Goal: Transaction & Acquisition: Purchase product/service

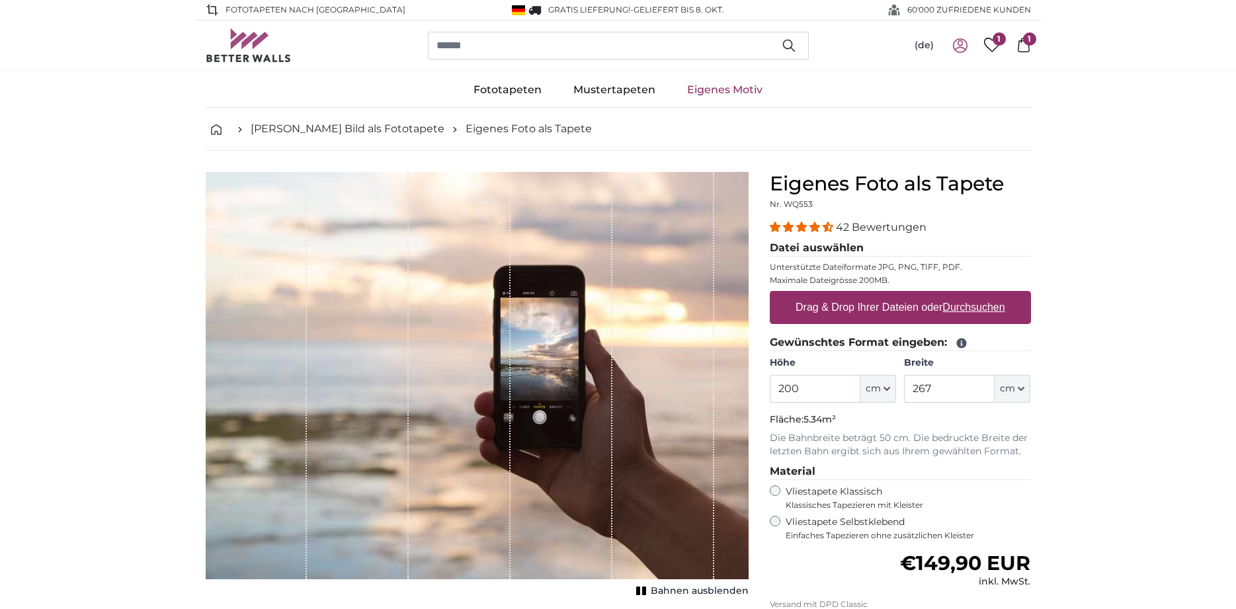
click at [994, 42] on span "1" at bounding box center [999, 38] width 13 height 13
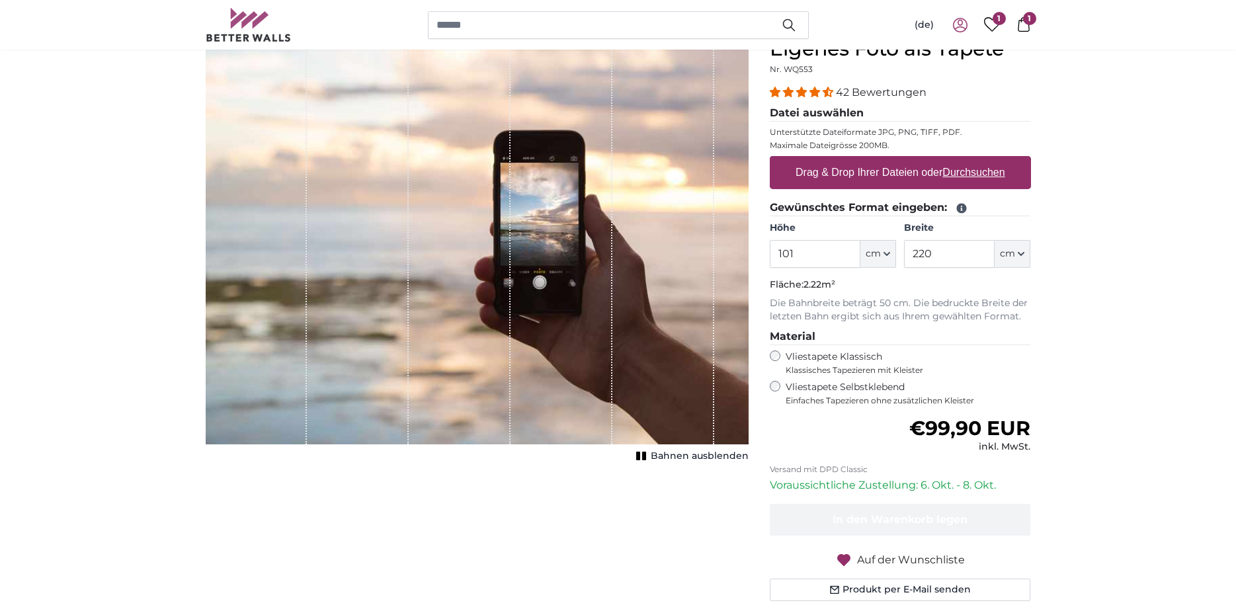
scroll to position [67, 0]
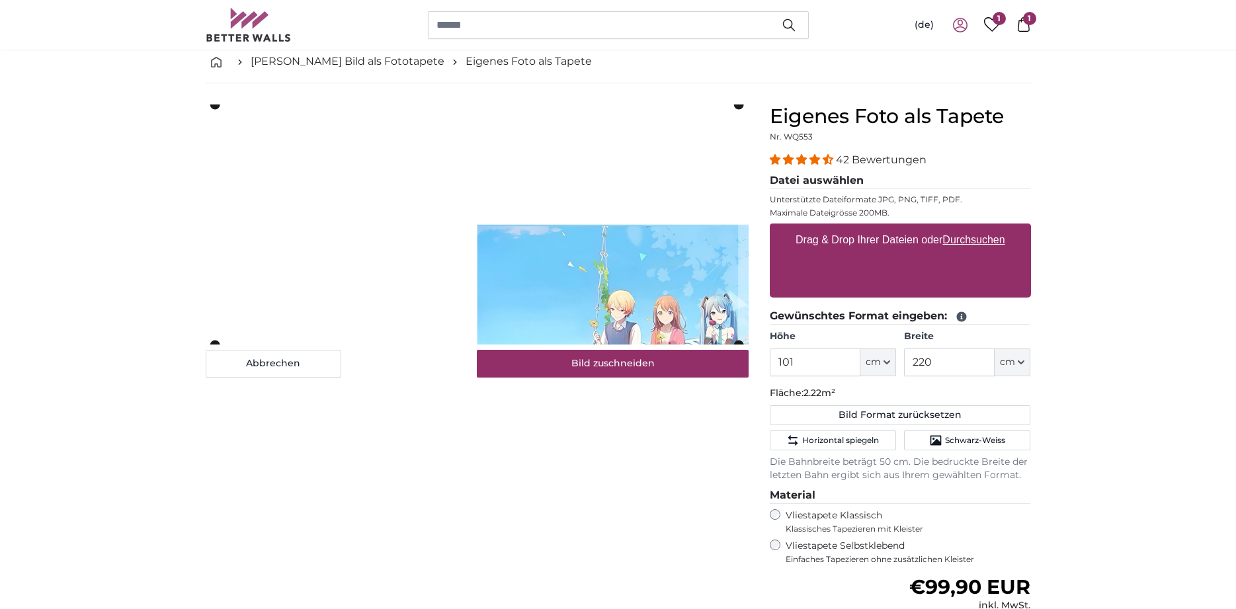
click at [814, 235] on label "Drag & Drop Ihrer Dateien oder Durchsuchen" at bounding box center [901, 240] width 220 height 26
click at [814, 228] on input "Drag & Drop Ihrer Dateien oder Durchsuchen" at bounding box center [900, 226] width 261 height 4
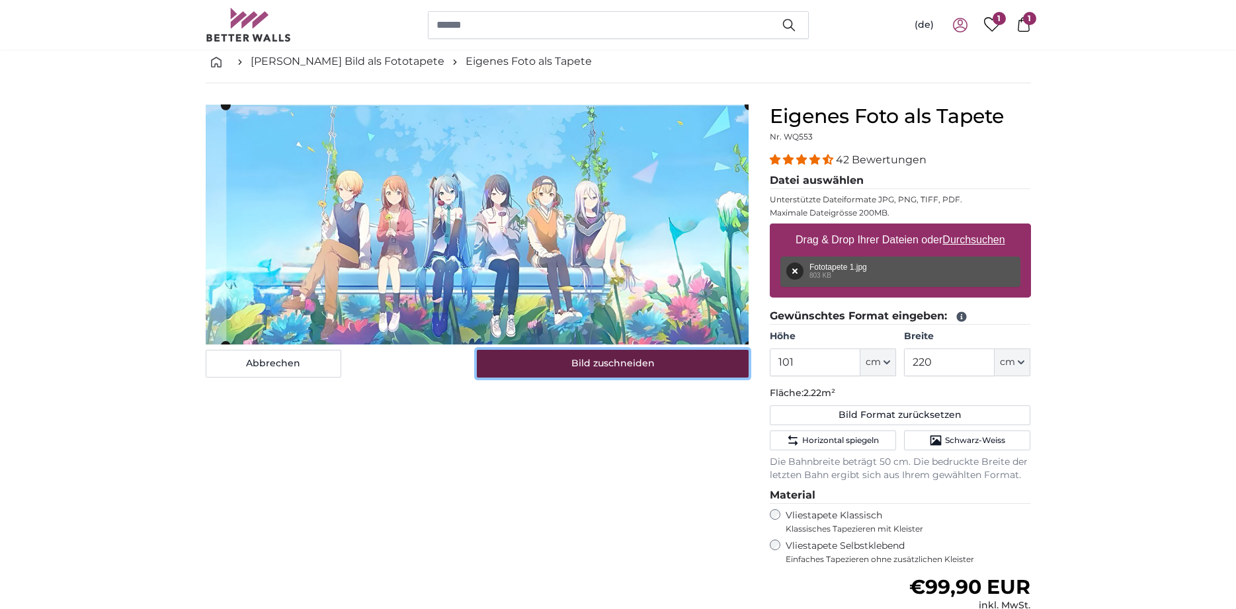
click at [644, 364] on button "Bild zuschneiden" at bounding box center [613, 364] width 272 height 28
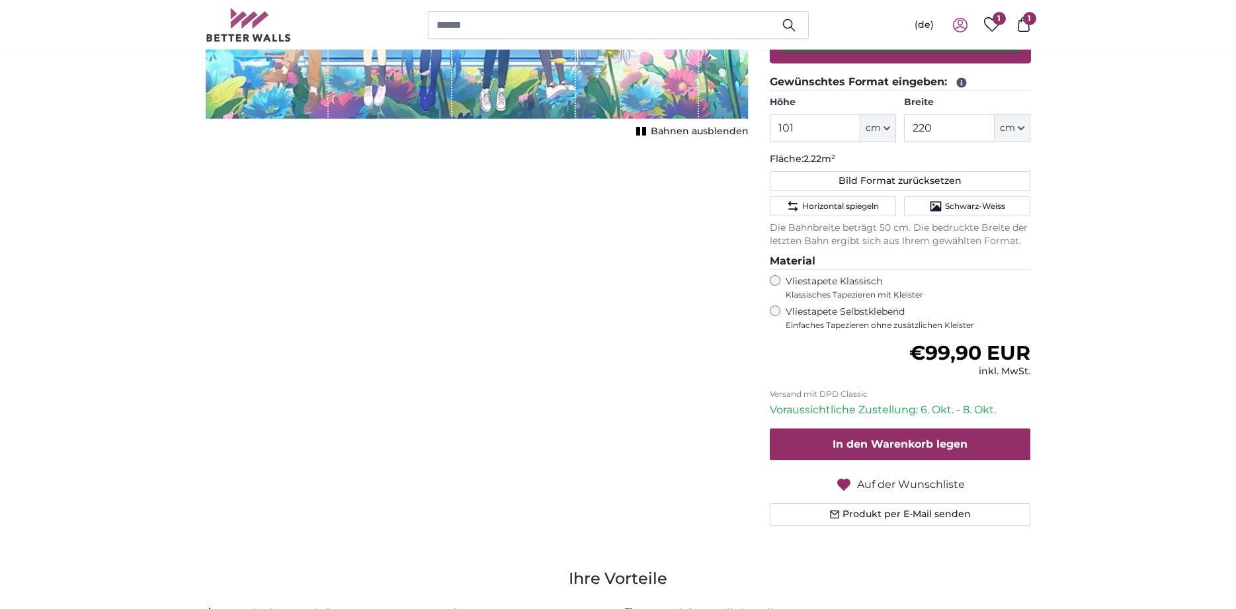
scroll to position [337, 0]
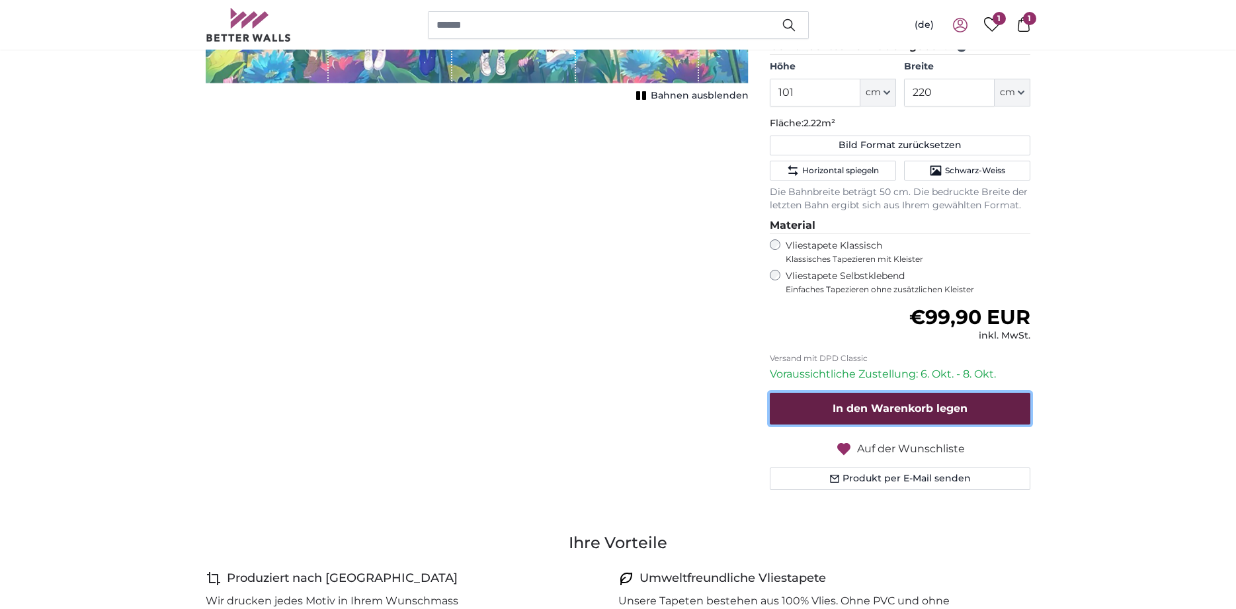
click at [895, 413] on span "In den Warenkorb legen" at bounding box center [900, 408] width 135 height 13
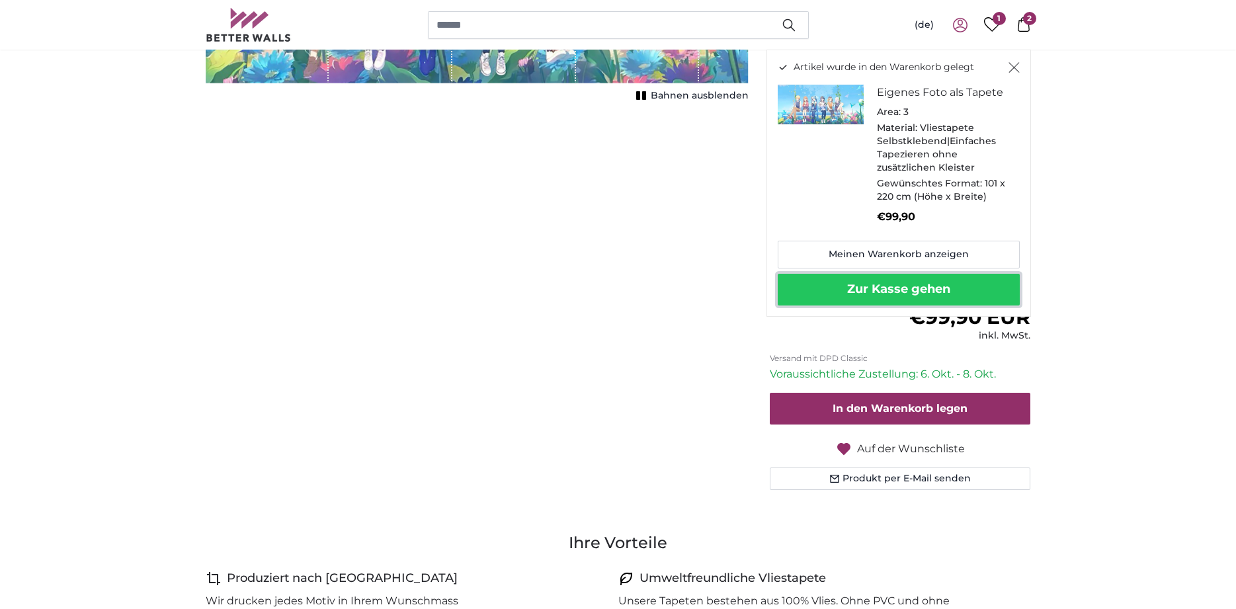
click at [899, 284] on button "Zur Kasse gehen" at bounding box center [899, 290] width 242 height 32
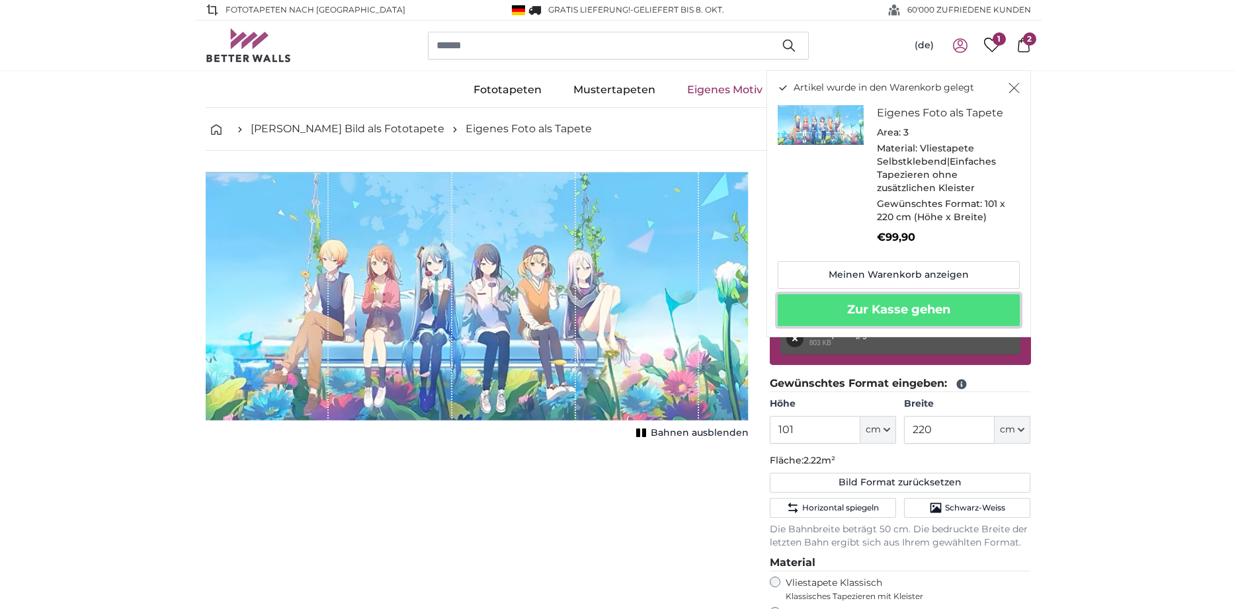
scroll to position [0, 0]
click at [1023, 48] on icon at bounding box center [1024, 45] width 15 height 15
